Goal: Task Accomplishment & Management: Complete application form

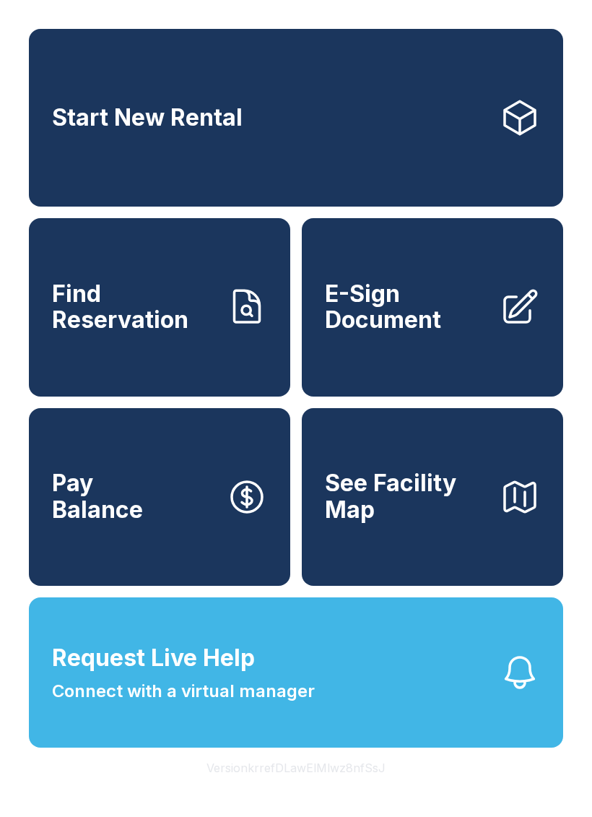
scroll to position [17, 0]
click at [414, 295] on span "E-Sign Document" at bounding box center [406, 307] width 163 height 53
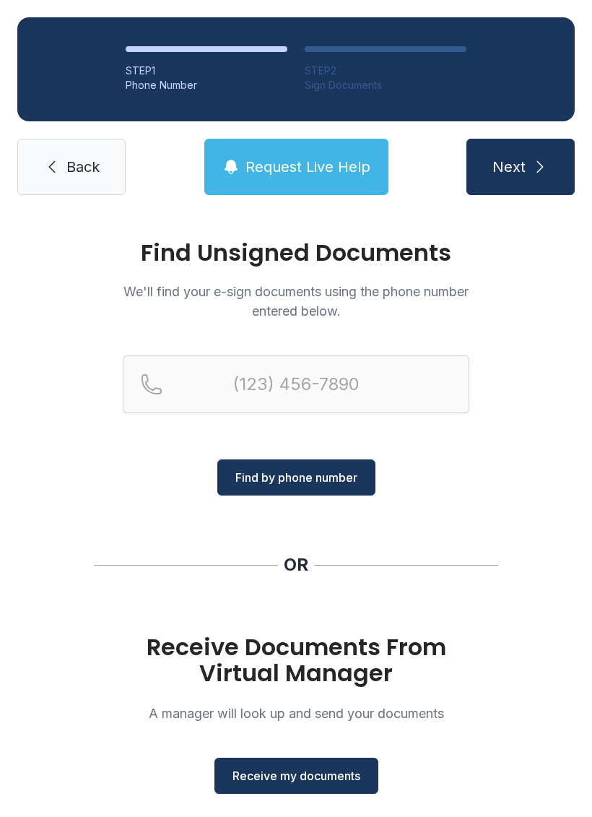
click at [308, 781] on span "Receive my documents" at bounding box center [297, 775] width 128 height 17
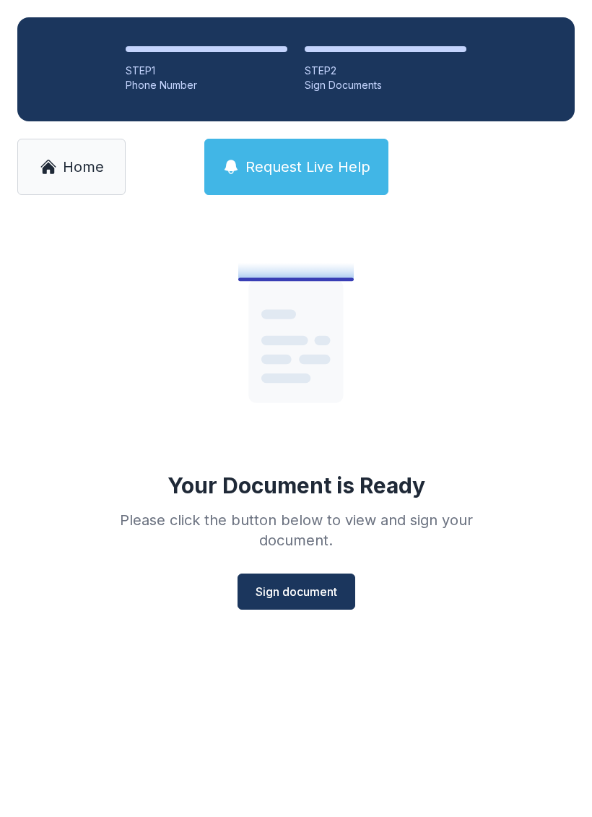
click at [297, 584] on span "Sign document" at bounding box center [297, 591] width 82 height 17
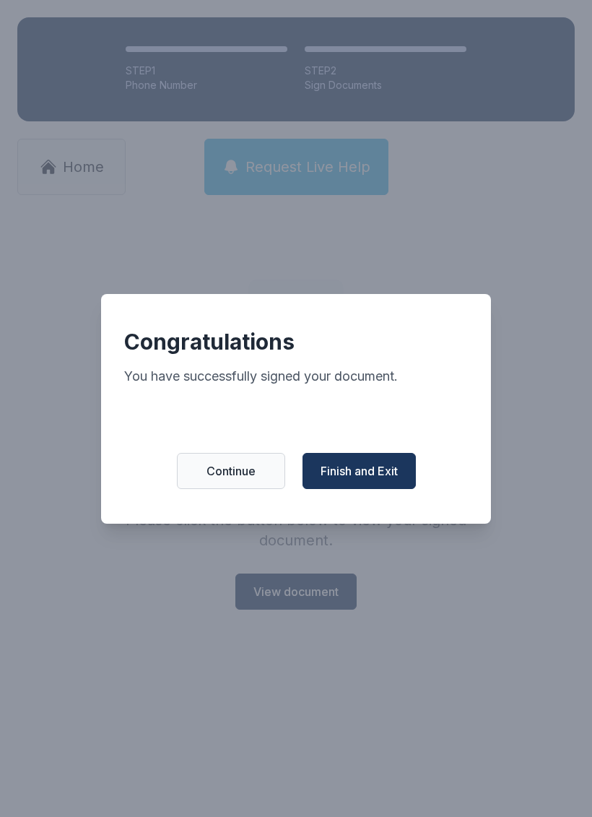
click at [368, 479] on span "Finish and Exit" at bounding box center [359, 470] width 77 height 17
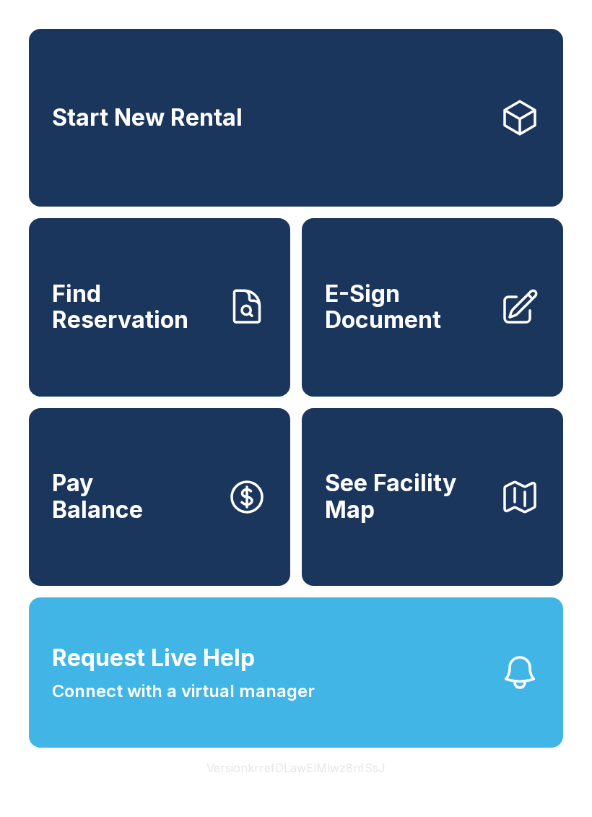
click at [190, 675] on span "Request Live Help" at bounding box center [153, 658] width 203 height 35
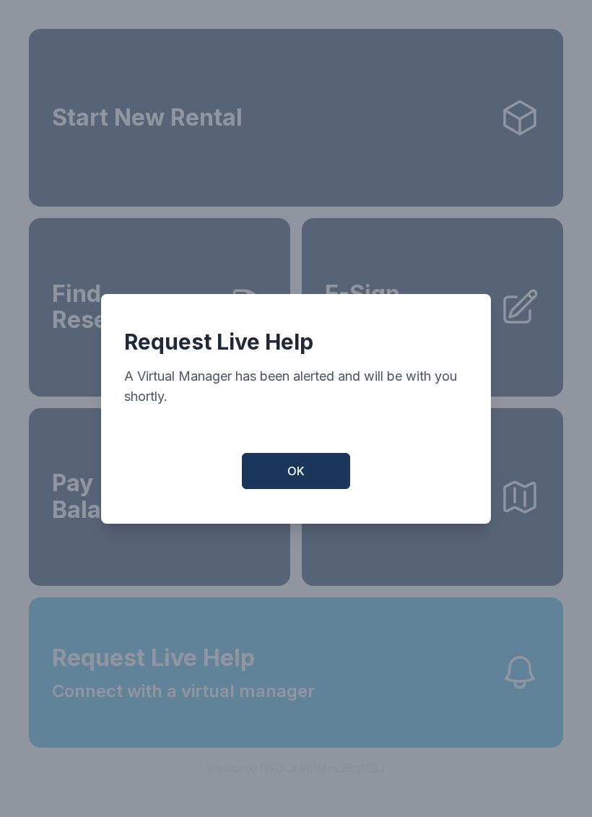
click at [305, 474] on button "OK" at bounding box center [296, 471] width 108 height 36
